Goal: Check status: Check status

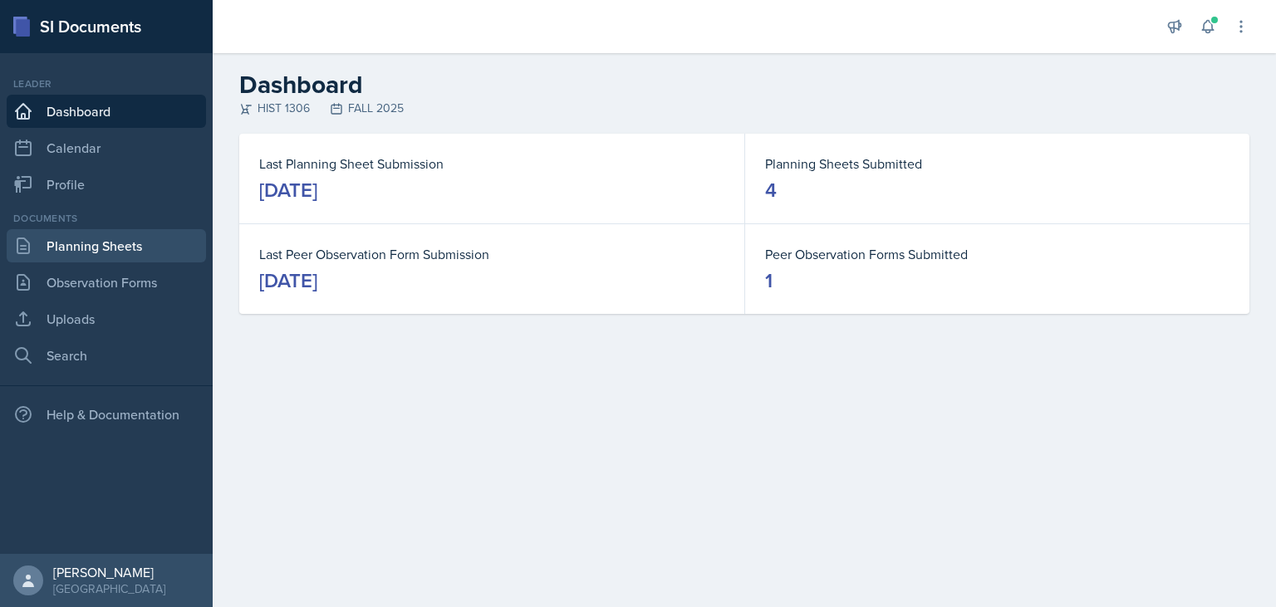
click at [125, 239] on link "Planning Sheets" at bounding box center [106, 245] width 199 height 33
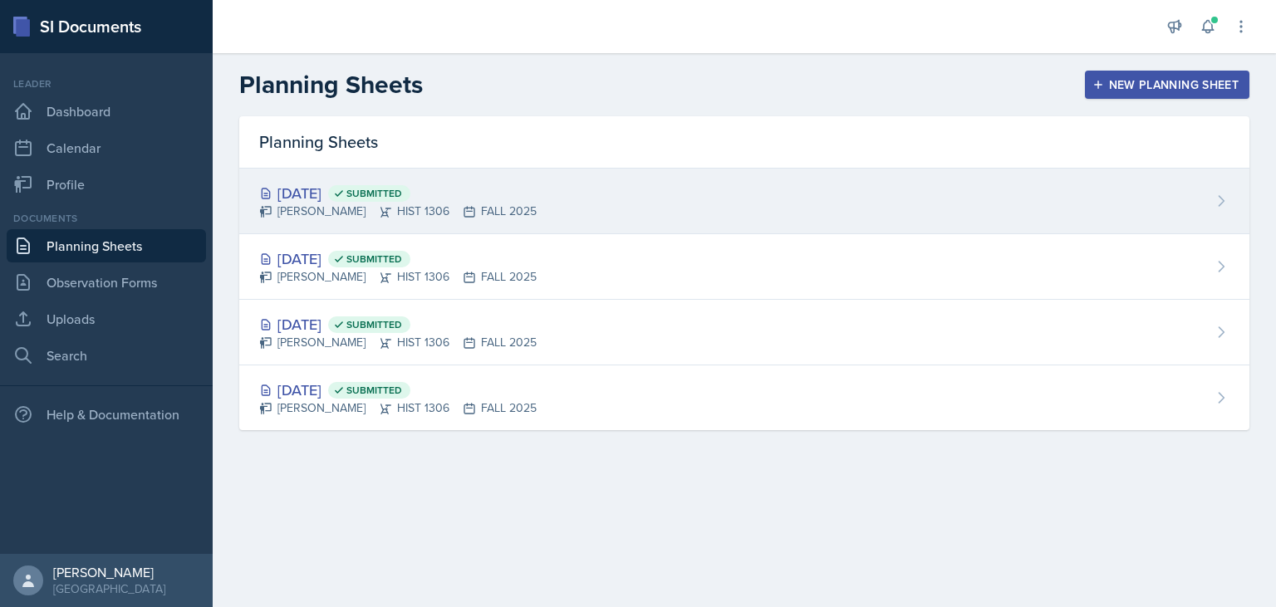
click at [381, 201] on div "[DATE] Submitted" at bounding box center [397, 193] width 277 height 22
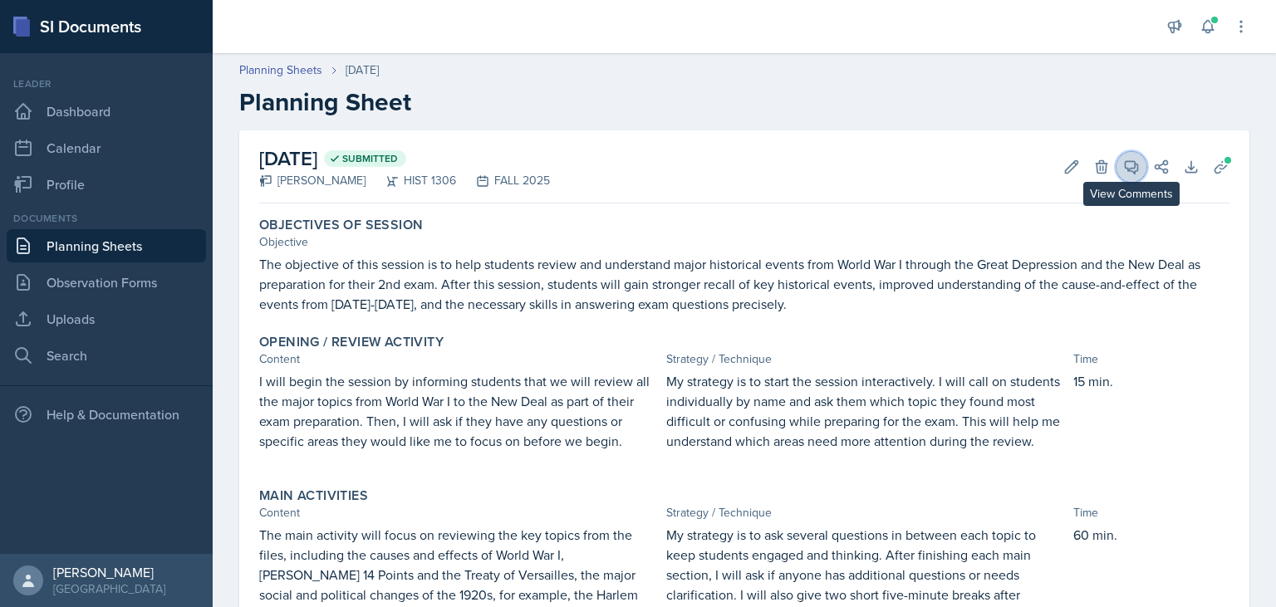
click at [1134, 168] on icon at bounding box center [1131, 167] width 12 height 12
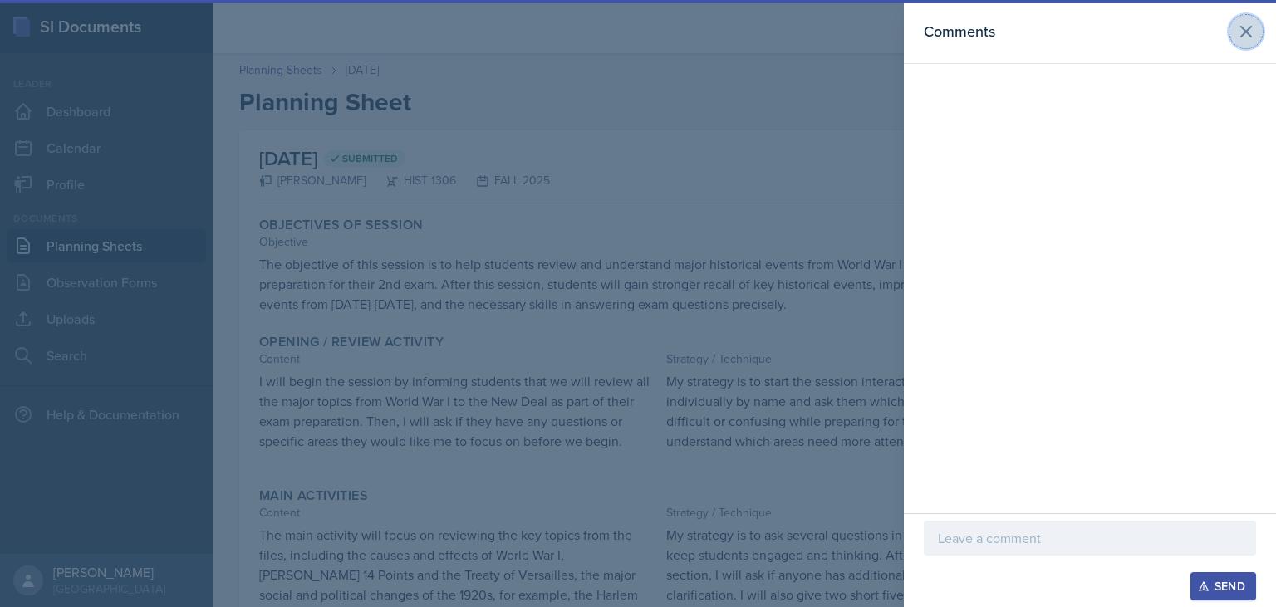
click at [1255, 44] on button at bounding box center [1245, 31] width 33 height 33
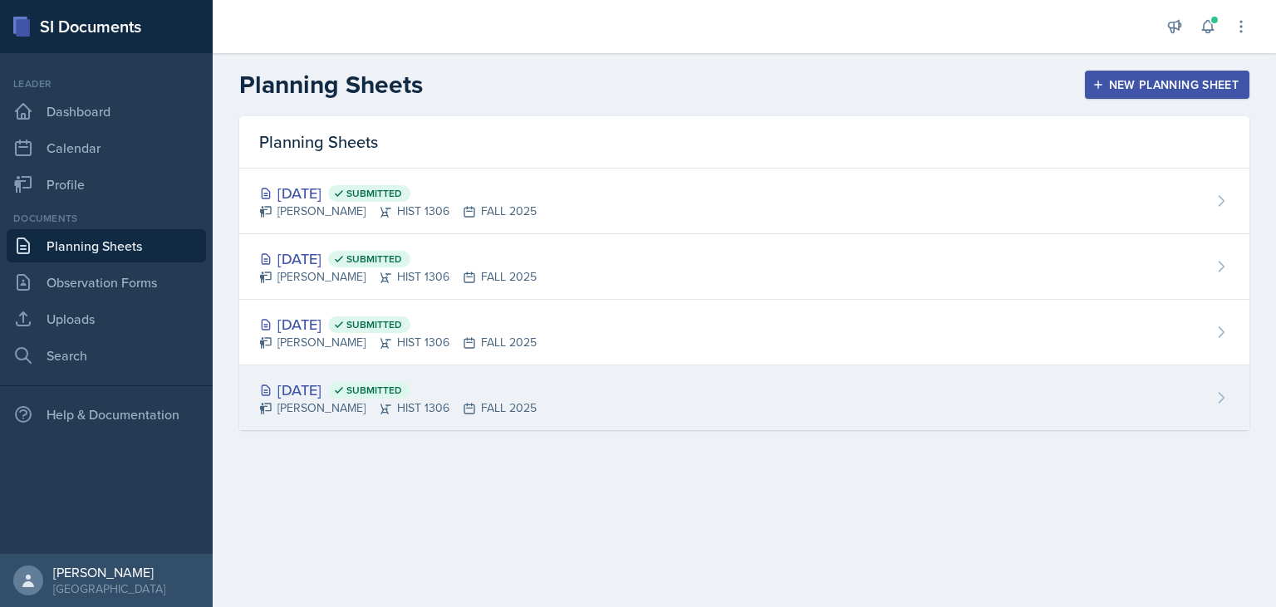
click at [375, 397] on div "[DATE] Submitted" at bounding box center [397, 390] width 277 height 22
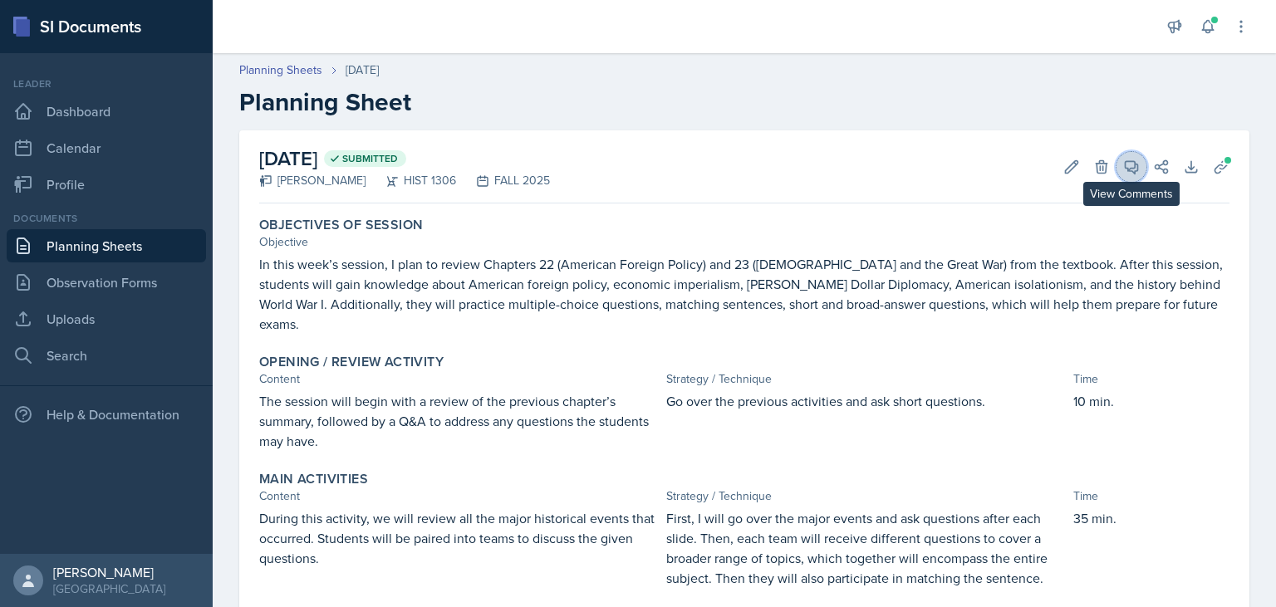
click at [1121, 164] on button "View Comments" at bounding box center [1131, 167] width 30 height 30
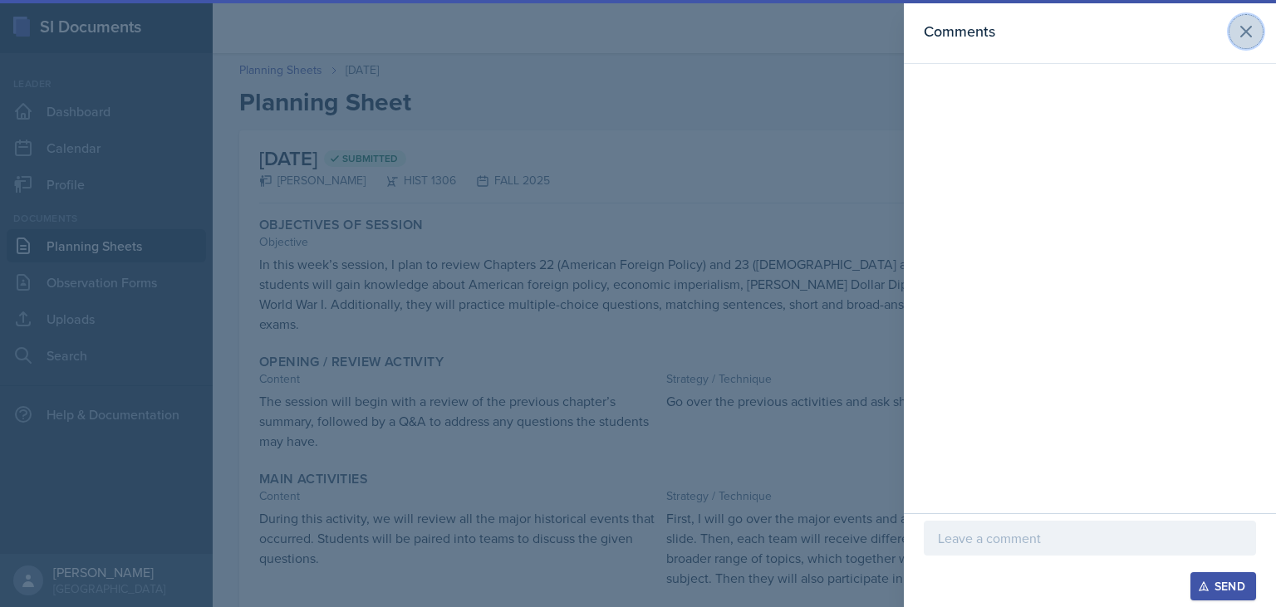
click at [1256, 37] on button at bounding box center [1245, 31] width 33 height 33
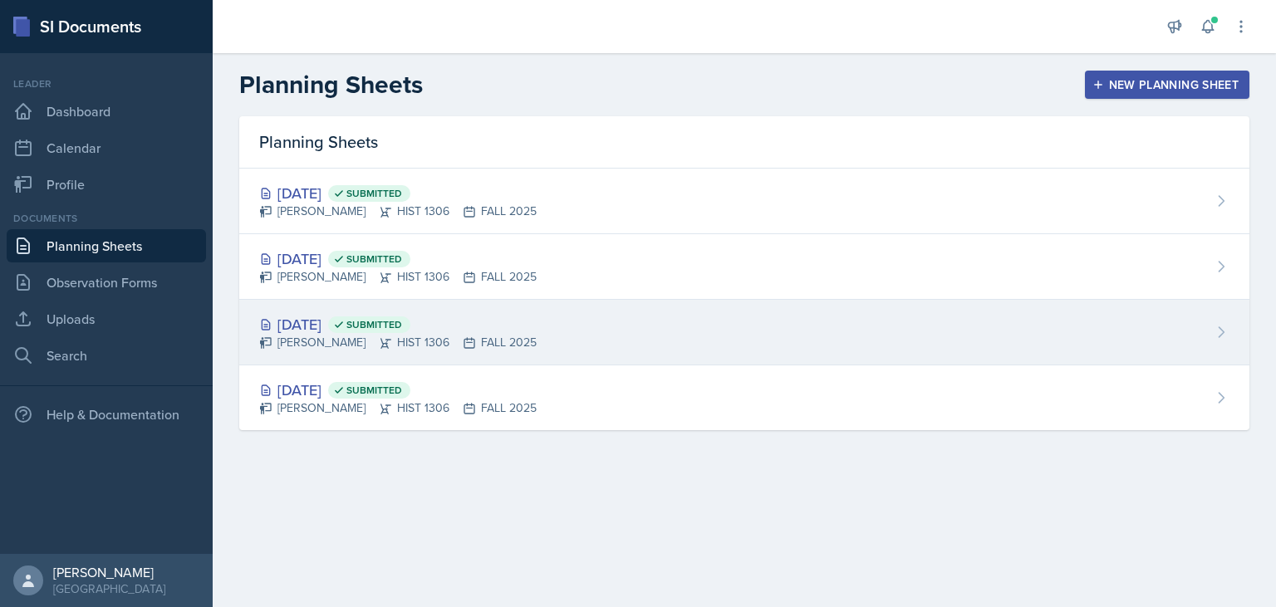
click at [401, 331] on span "Submitted" at bounding box center [369, 324] width 82 height 17
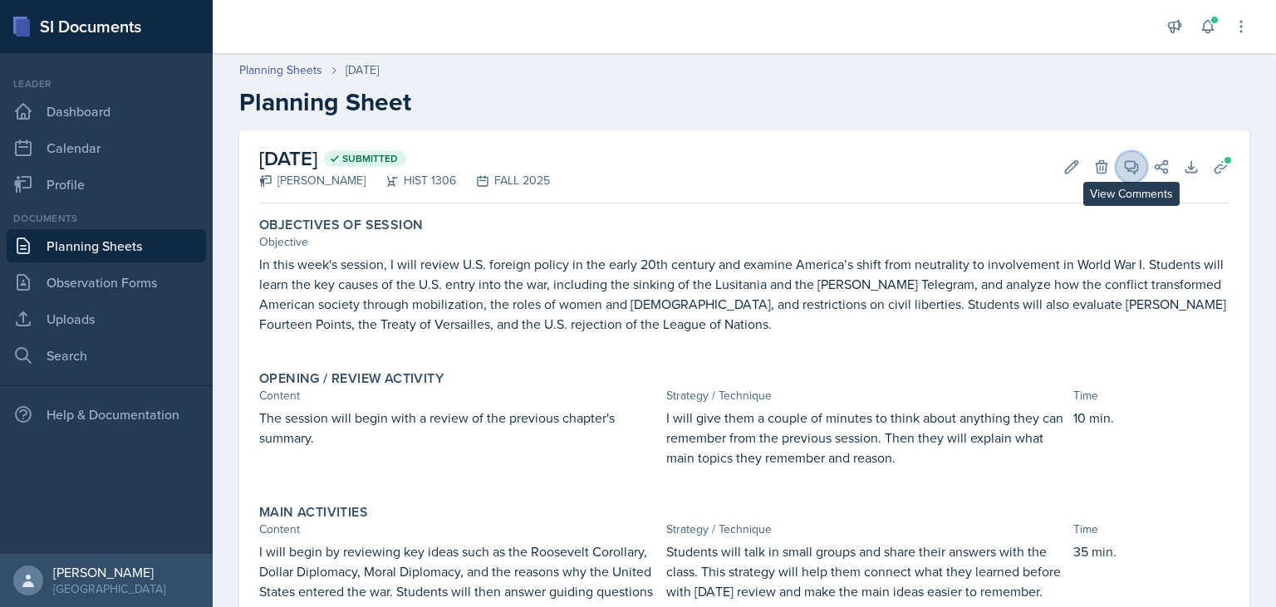
click at [1134, 169] on icon at bounding box center [1131, 167] width 17 height 17
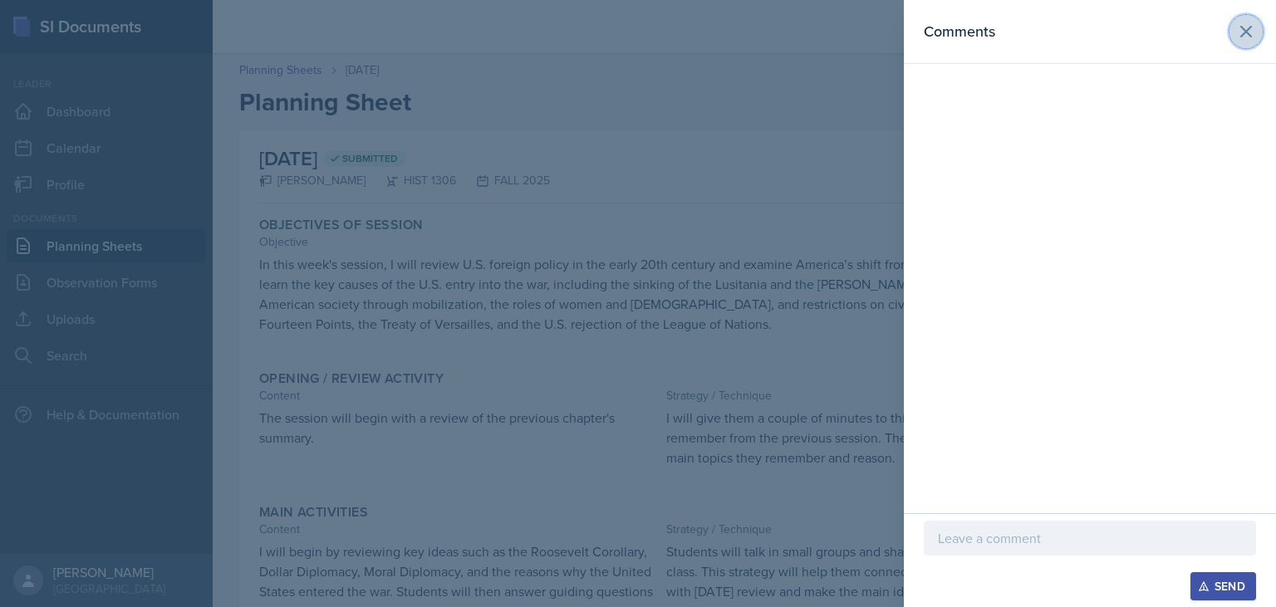
click at [1250, 37] on icon at bounding box center [1246, 32] width 10 height 10
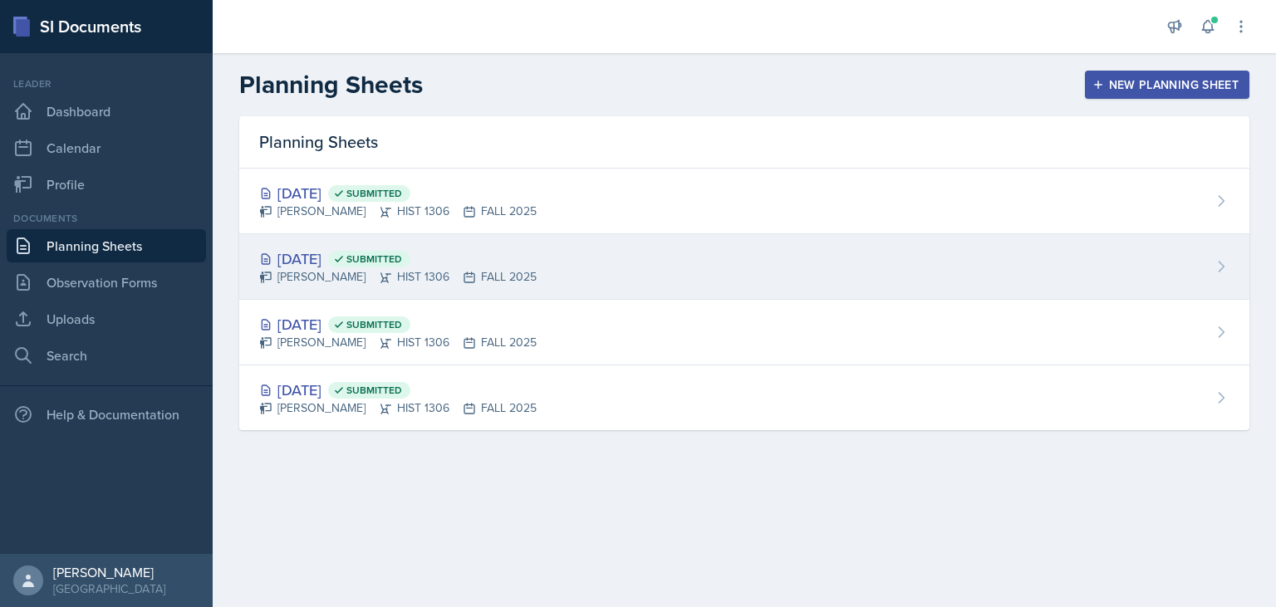
click at [615, 264] on div "[DATE] Submitted [PERSON_NAME] HIST 1306 FALL 2025" at bounding box center [744, 267] width 1010 height 66
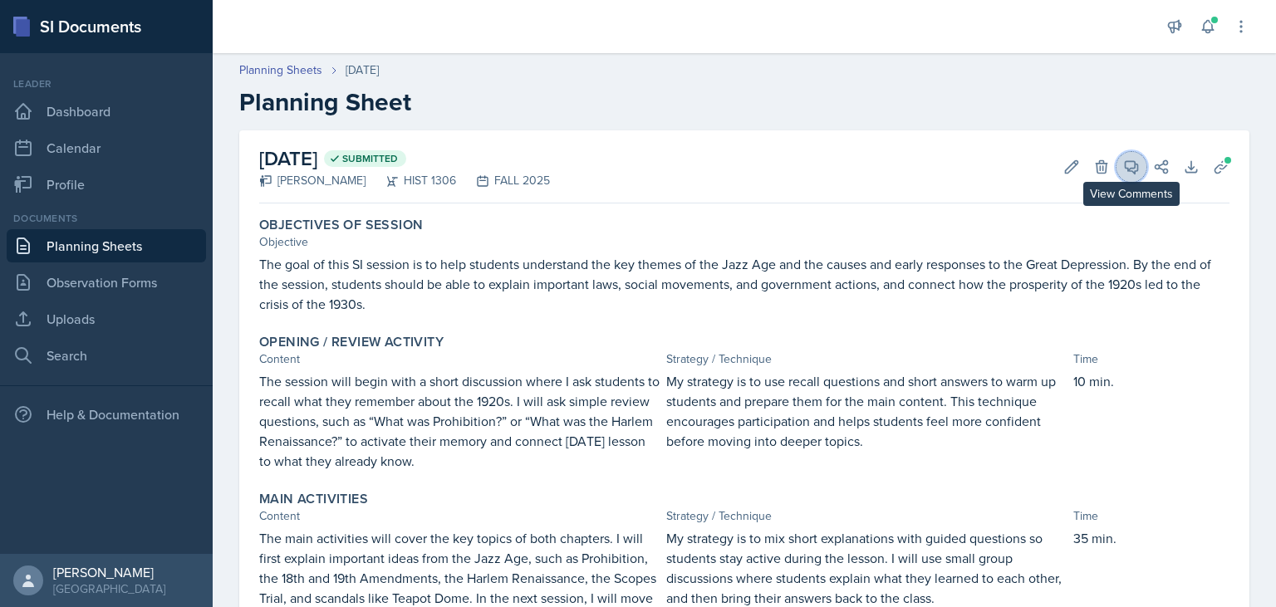
click at [1134, 169] on icon at bounding box center [1131, 167] width 17 height 17
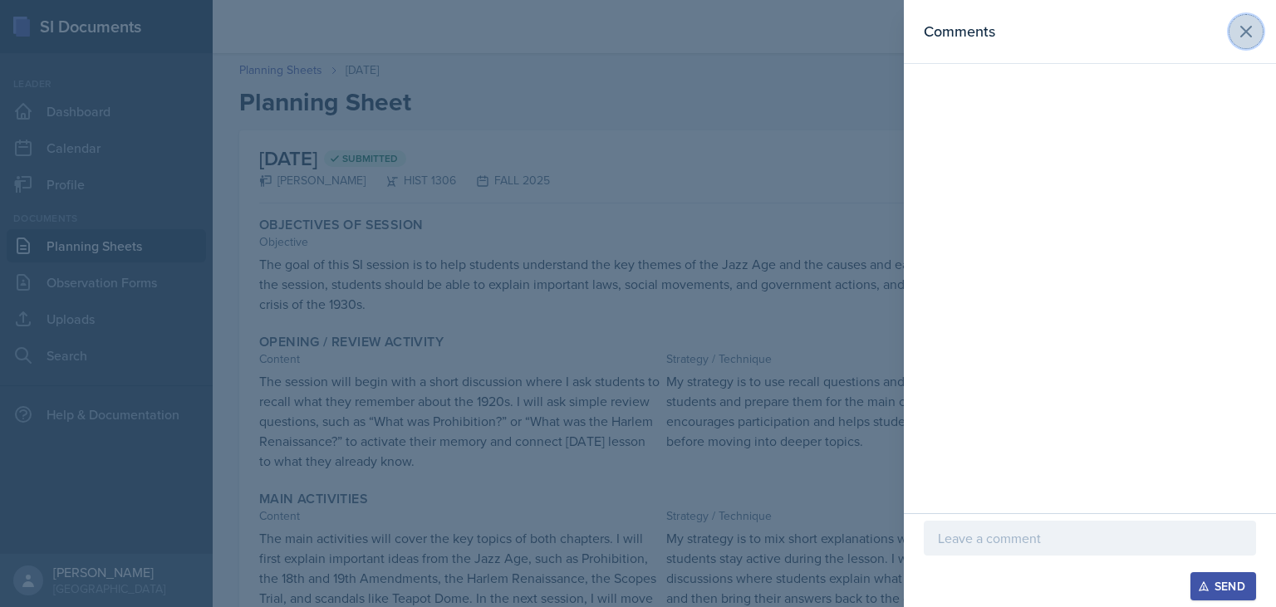
click at [1243, 44] on button at bounding box center [1245, 31] width 33 height 33
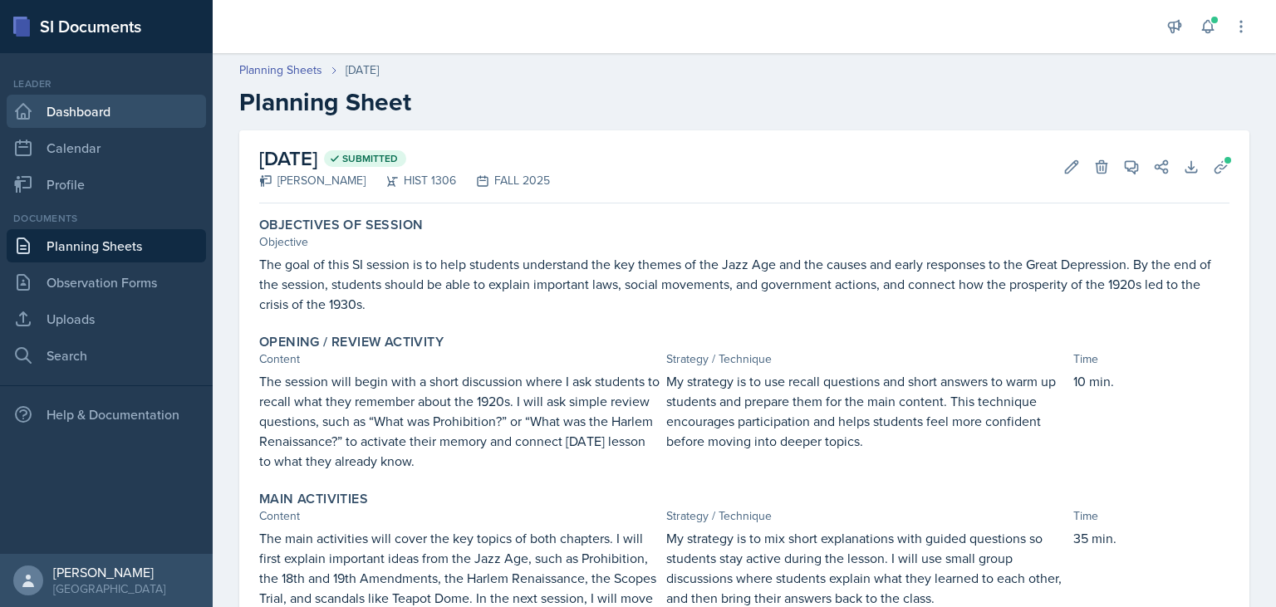
click at [68, 108] on link "Dashboard" at bounding box center [106, 111] width 199 height 33
